Goal: Obtain resource: Obtain resource

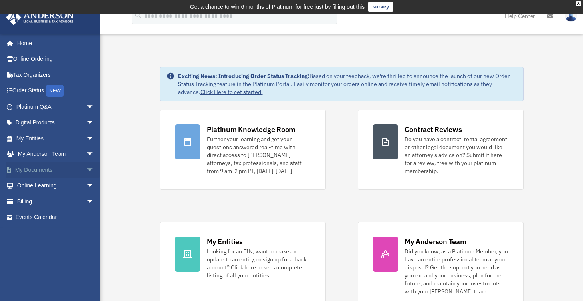
click at [34, 172] on link "My Documents arrow_drop_down" at bounding box center [56, 170] width 100 height 16
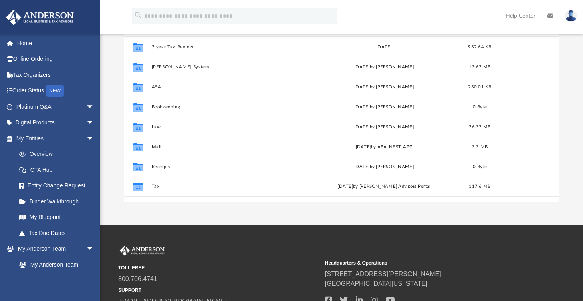
scroll to position [118, 0]
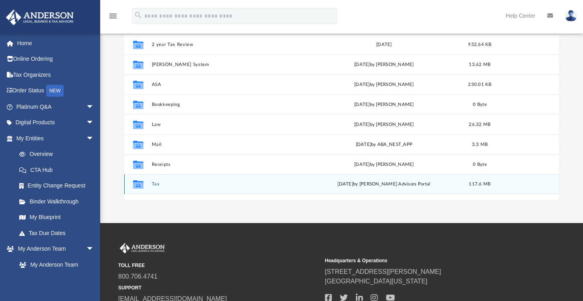
click at [155, 185] on button "Tax" at bounding box center [228, 184] width 153 height 5
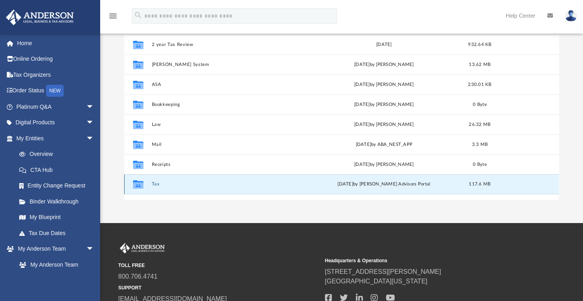
click at [155, 185] on button "Tax" at bounding box center [228, 184] width 153 height 5
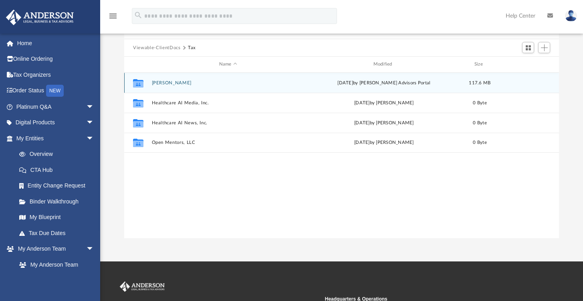
scroll to position [74, 0]
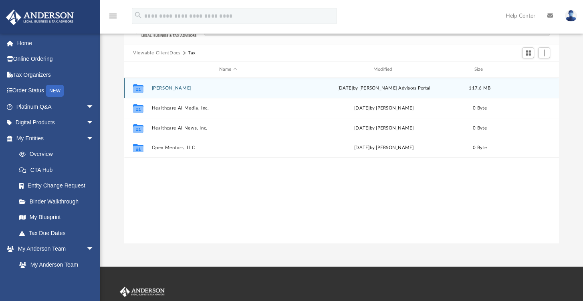
click at [164, 90] on button "[PERSON_NAME]" at bounding box center [228, 88] width 153 height 5
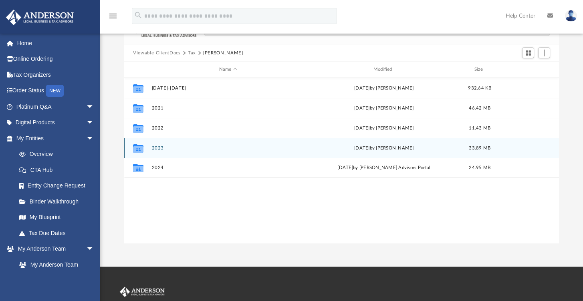
click at [158, 148] on button "2023" at bounding box center [228, 148] width 153 height 5
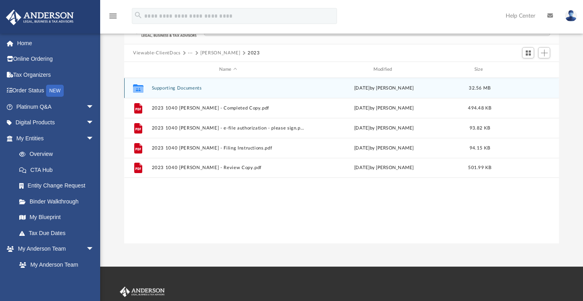
click at [167, 88] on button "Supporting Documents" at bounding box center [228, 88] width 153 height 5
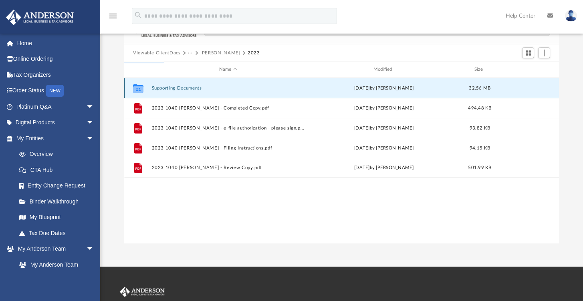
click at [167, 88] on button "Supporting Documents" at bounding box center [228, 88] width 153 height 5
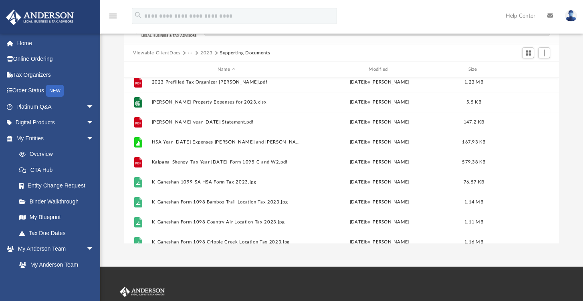
scroll to position [0, 0]
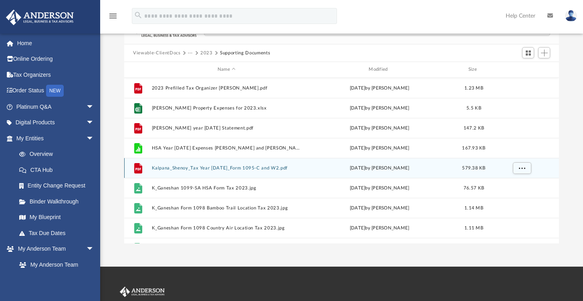
click at [218, 172] on div "File Kalpana_Shenoy_Tax Year 2023_Form 1095-C and W2.pdf Wed Mar 27 2024 by Kal…" at bounding box center [341, 168] width 434 height 20
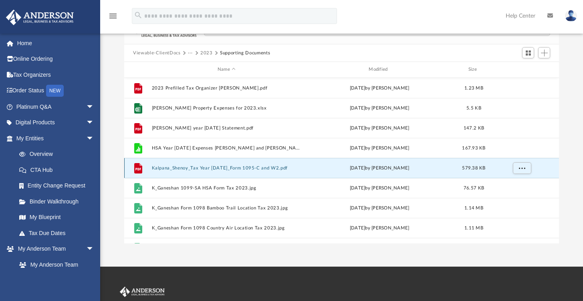
click at [217, 167] on button "Kalpana_Shenoy_Tax Year 2023_Form 1095-C and W2.pdf" at bounding box center [226, 168] width 149 height 5
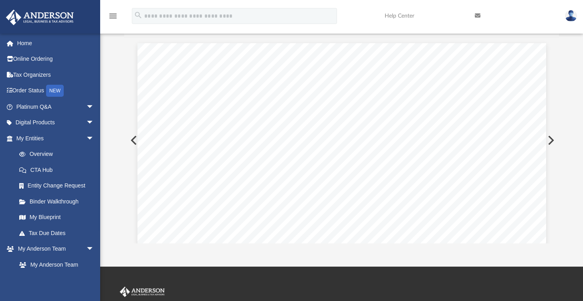
click at [133, 140] on button "Preview" at bounding box center [133, 140] width 18 height 22
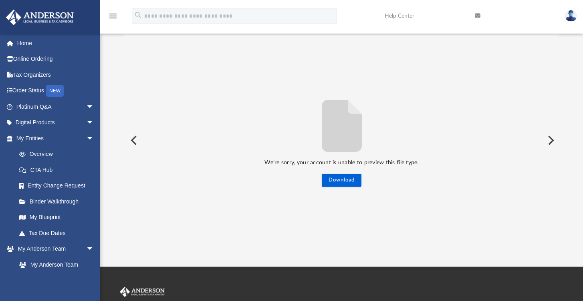
click at [133, 140] on button "Preview" at bounding box center [133, 140] width 18 height 22
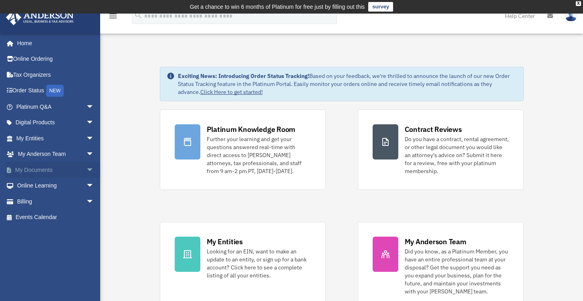
click at [28, 163] on link "My Documents arrow_drop_down" at bounding box center [56, 170] width 100 height 16
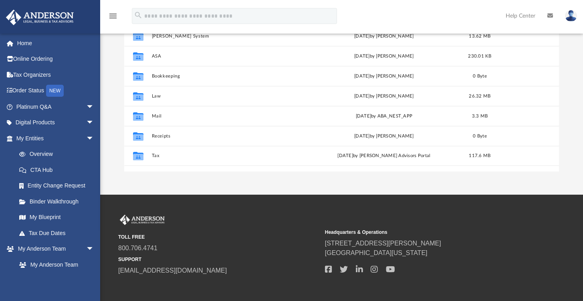
scroll to position [148, 0]
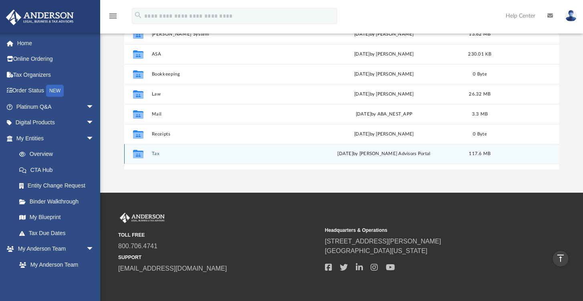
click at [144, 151] on icon "Collaborated Folder" at bounding box center [138, 154] width 13 height 13
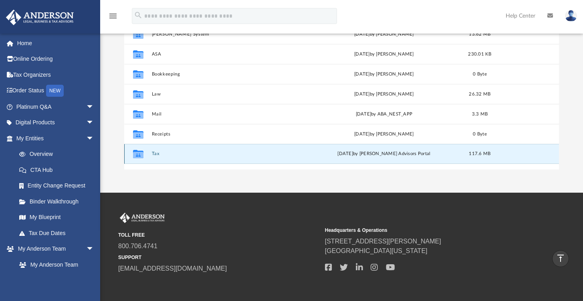
click at [142, 152] on icon "grid" at bounding box center [138, 155] width 10 height 6
click at [154, 155] on button "Tax" at bounding box center [228, 153] width 153 height 5
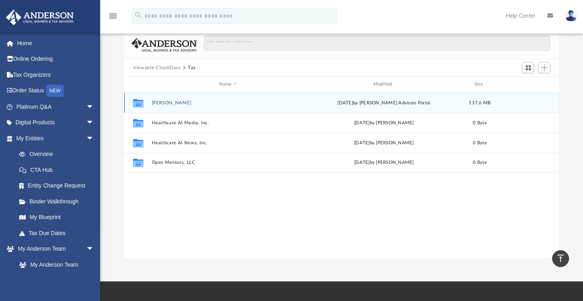
scroll to position [0, 0]
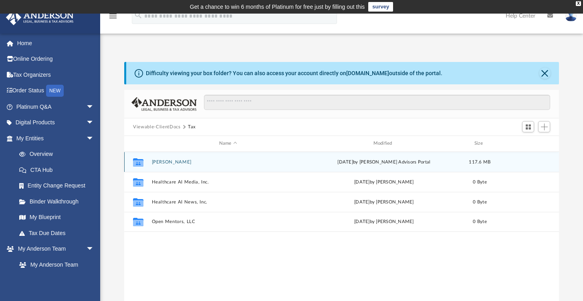
click at [160, 161] on button "Ganeshan, Kausheegan" at bounding box center [228, 162] width 153 height 5
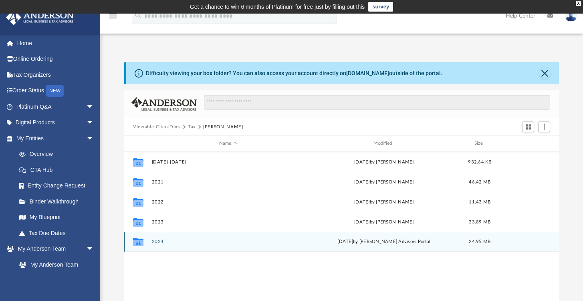
click at [162, 243] on button "2024" at bounding box center [228, 241] width 153 height 5
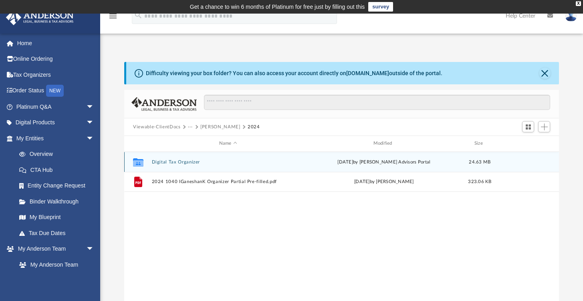
click at [167, 161] on button "Digital Tax Organizer" at bounding box center [228, 162] width 153 height 5
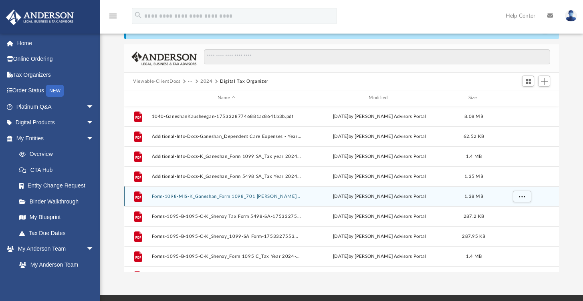
click at [167, 197] on button "Form-1098-MIS-K_Ganeshan_Form 1098_701 Maurice Cv_Tax Year 2024-17533276676881a…" at bounding box center [226, 196] width 149 height 5
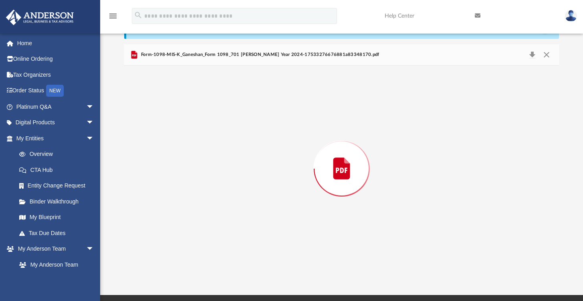
click at [167, 197] on div "Preview" at bounding box center [341, 169] width 434 height 207
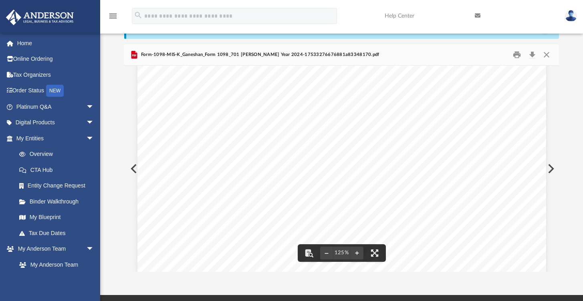
scroll to position [334, 0]
